Goal: Information Seeking & Learning: Learn about a topic

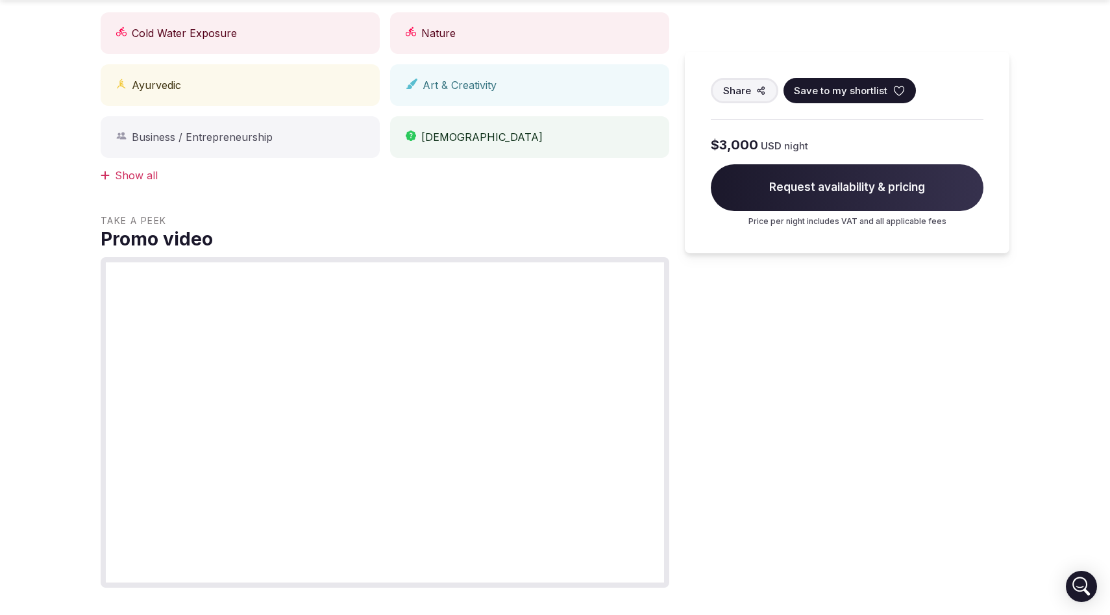
scroll to position [807, 0]
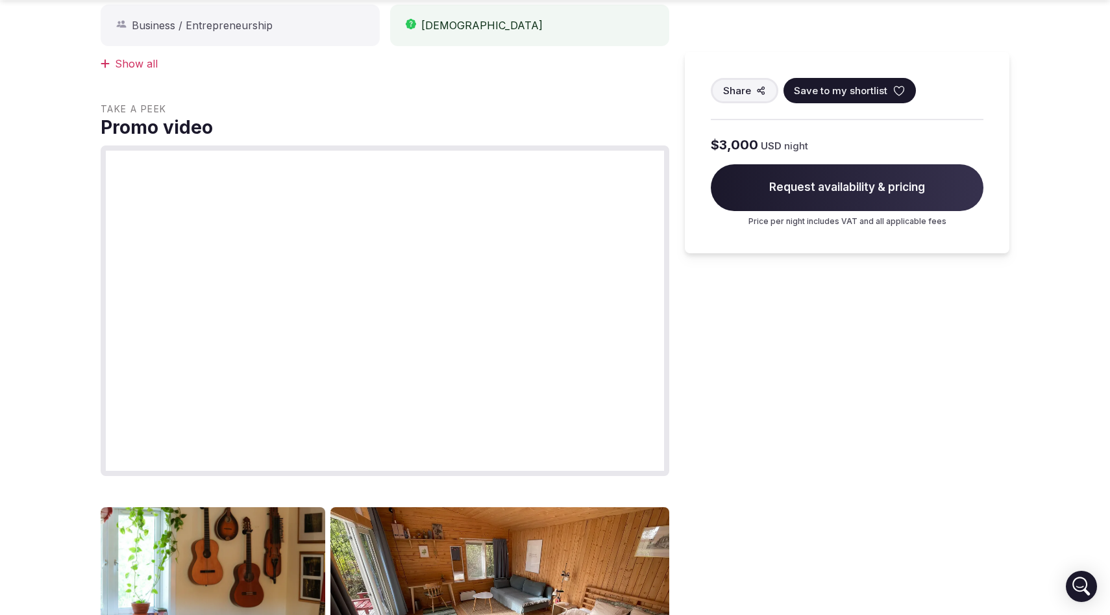
click at [38, 289] on section "View all photos Shambala Gatherings, Retreat Center Västmanlands län, Sweden Sh…" at bounding box center [555, 144] width 1110 height 1825
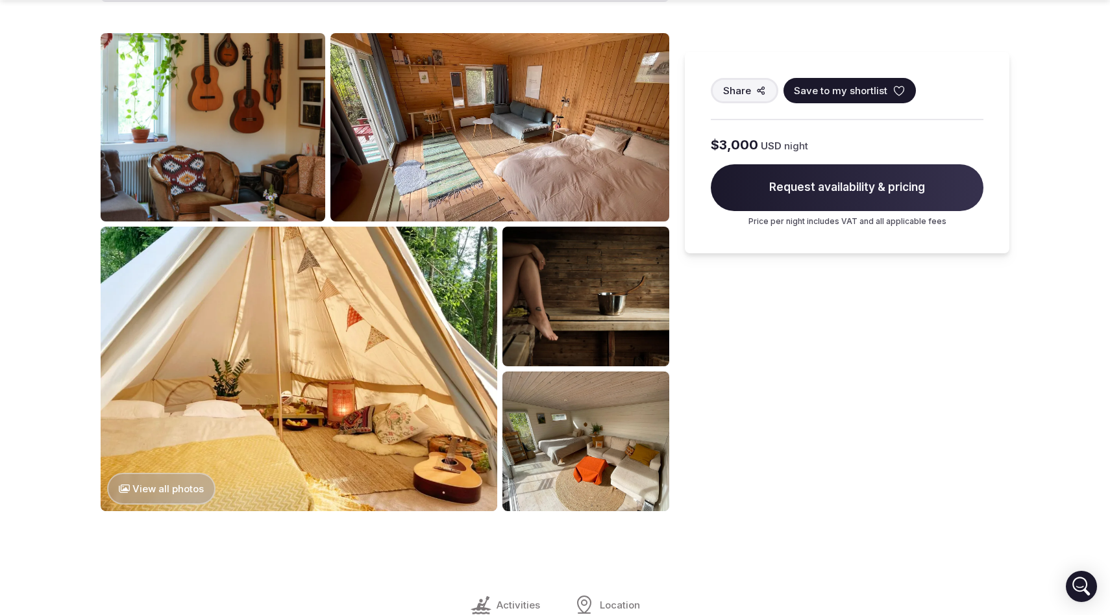
scroll to position [1295, 0]
